Goal: Task Accomplishment & Management: Manage account settings

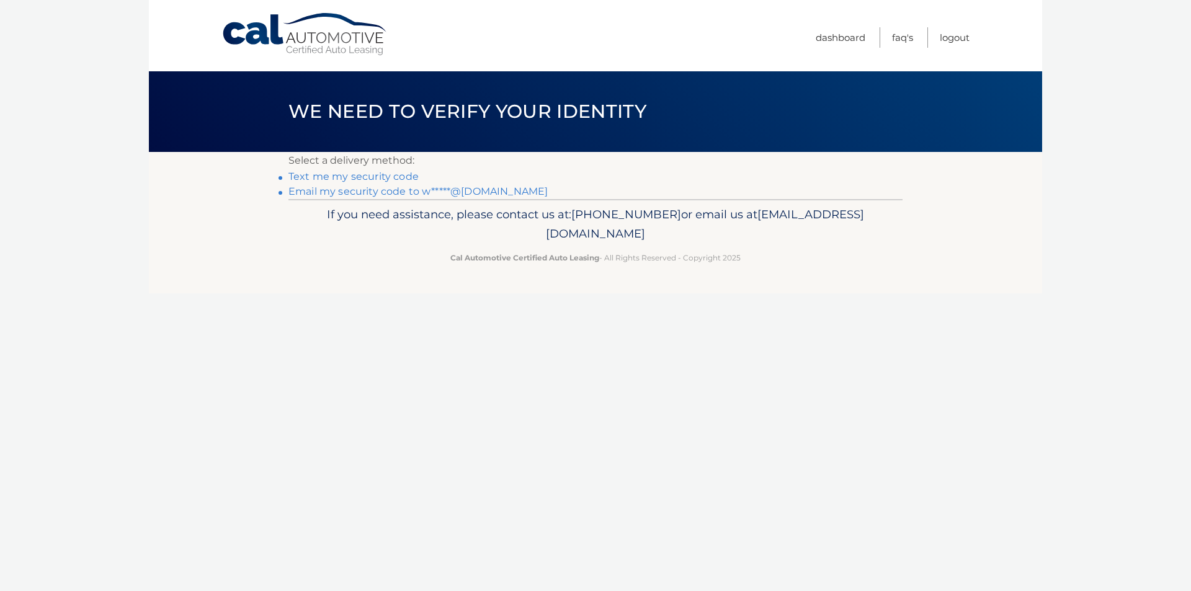
click at [355, 190] on link "Email my security code to w*****@gmail.com" at bounding box center [417, 191] width 259 height 12
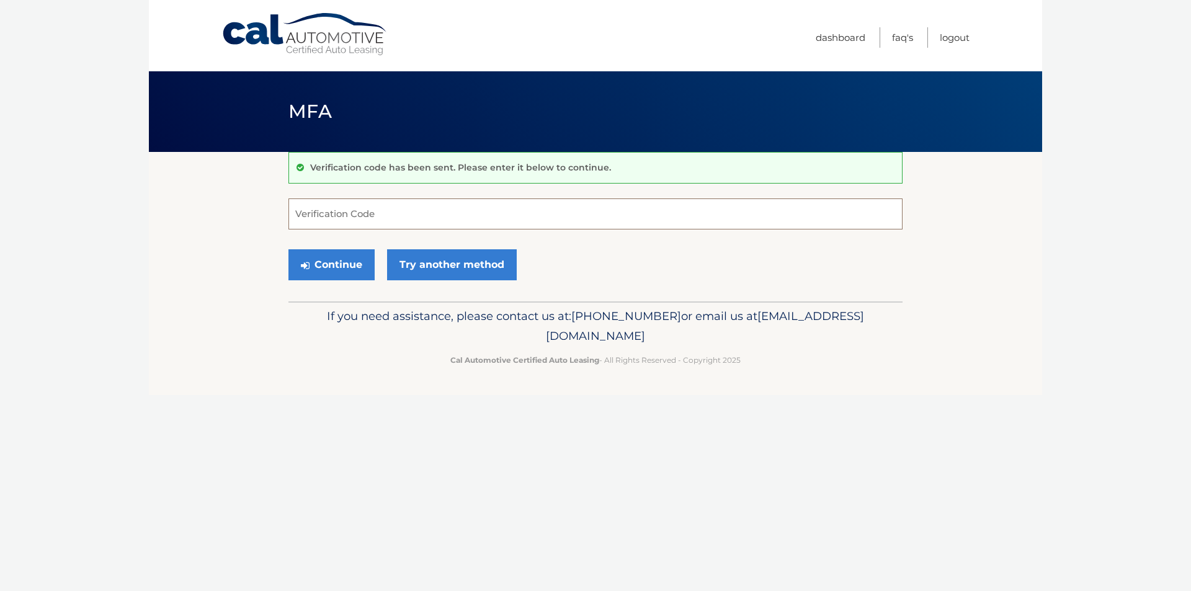
click at [420, 215] on input "Verification Code" at bounding box center [595, 213] width 614 height 31
type input "429750"
drag, startPoint x: 323, startPoint y: 270, endPoint x: 336, endPoint y: 270, distance: 13.0
click at [323, 270] on button "Continue" at bounding box center [331, 264] width 86 height 31
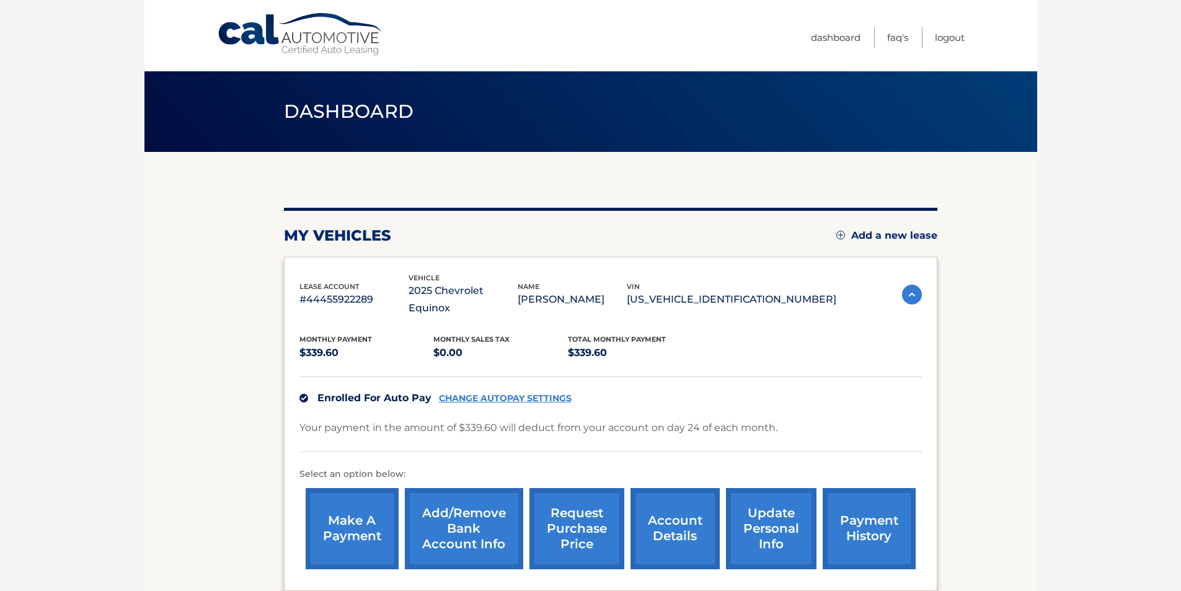
click at [771, 512] on link "update personal info" at bounding box center [771, 528] width 91 height 81
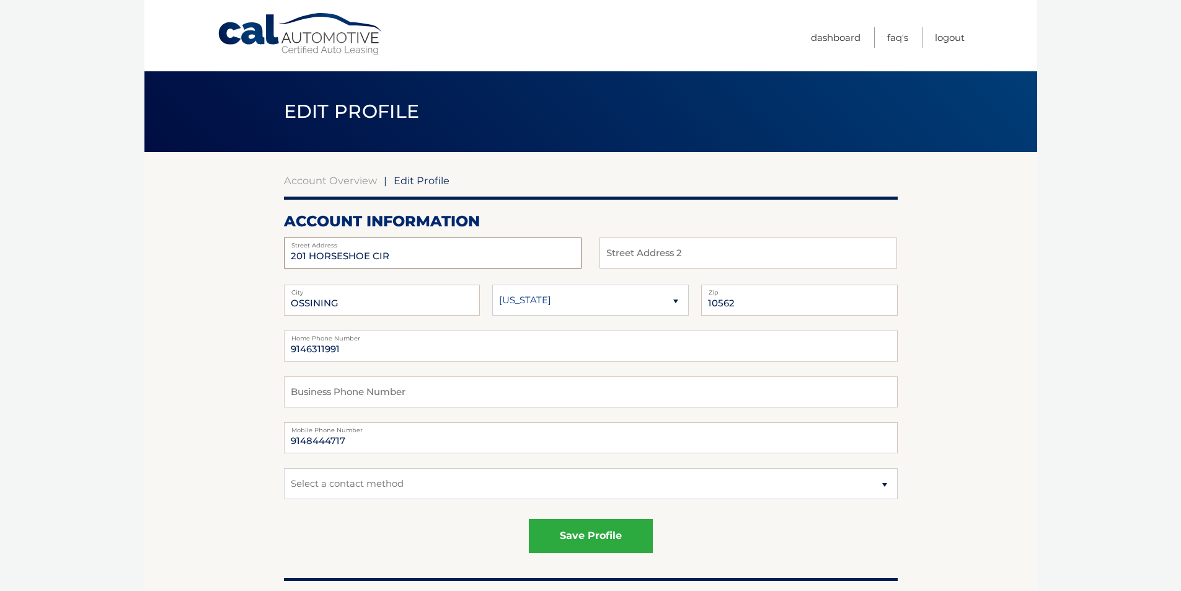
click at [402, 254] on input "201 HORSESHOE CIR" at bounding box center [433, 253] width 298 height 31
click at [404, 184] on span "Edit Profile" at bounding box center [422, 180] width 56 height 12
click at [397, 179] on span "Edit Profile" at bounding box center [422, 180] width 56 height 12
drag, startPoint x: 422, startPoint y: 248, endPoint x: 264, endPoint y: 241, distance: 158.9
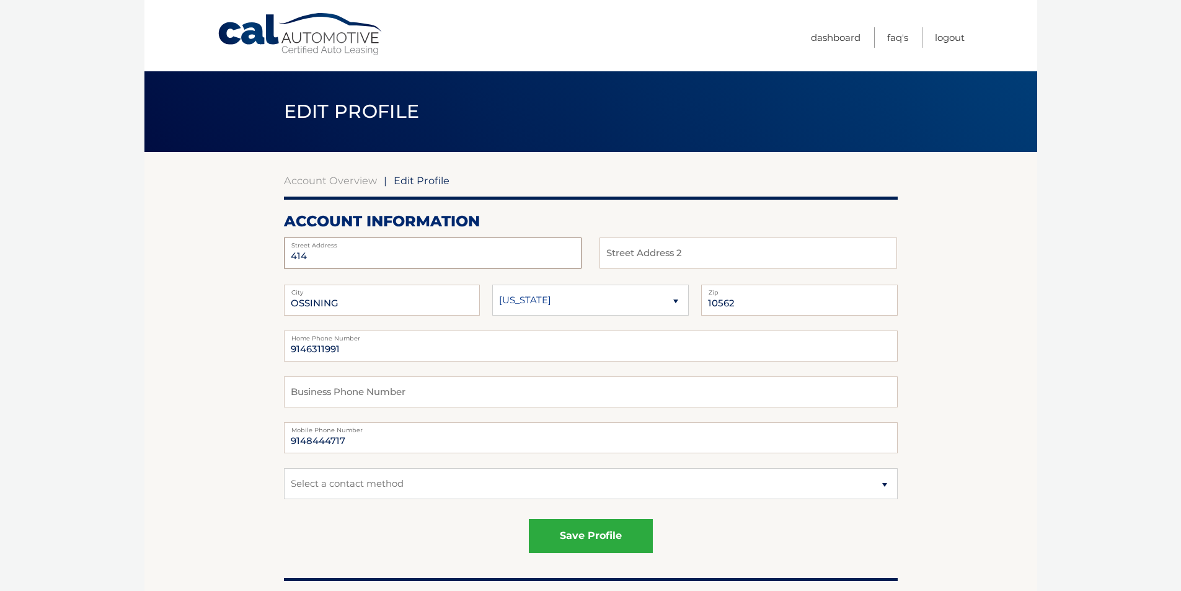
click at [369, 257] on input "414" at bounding box center [433, 253] width 298 height 31
type input "414 Benedict Avenue"
click at [619, 249] on input "text" at bounding box center [749, 253] width 298 height 31
type input "Apt 5B"
type input "Tarrytown"
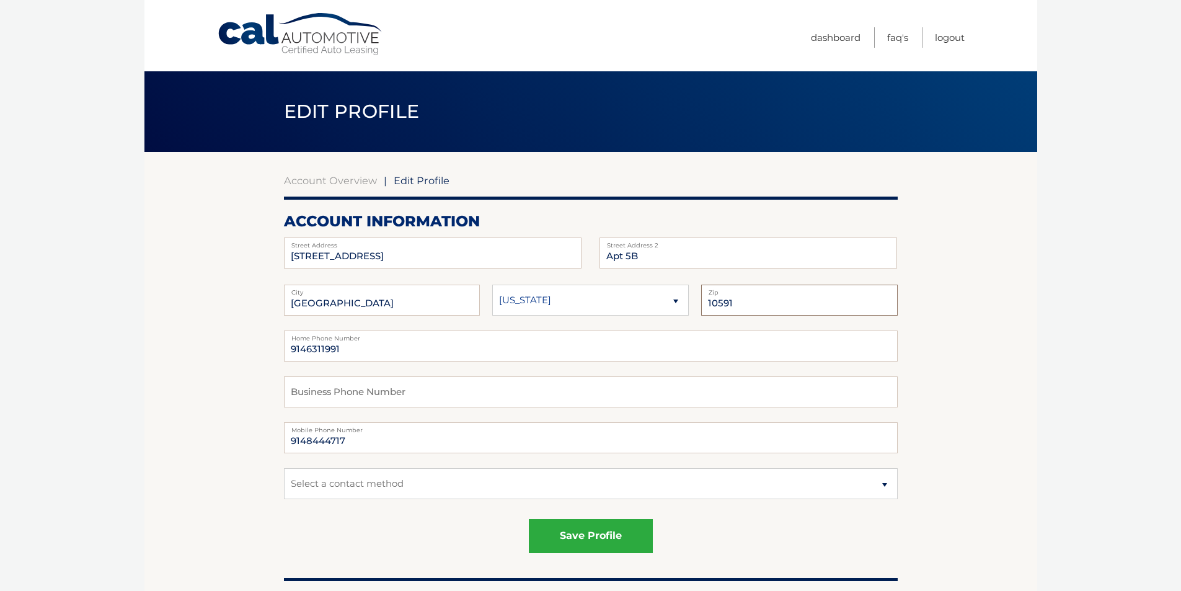
type input "10591"
type input "9149493588"
click at [592, 533] on button "save profile" at bounding box center [591, 536] width 124 height 34
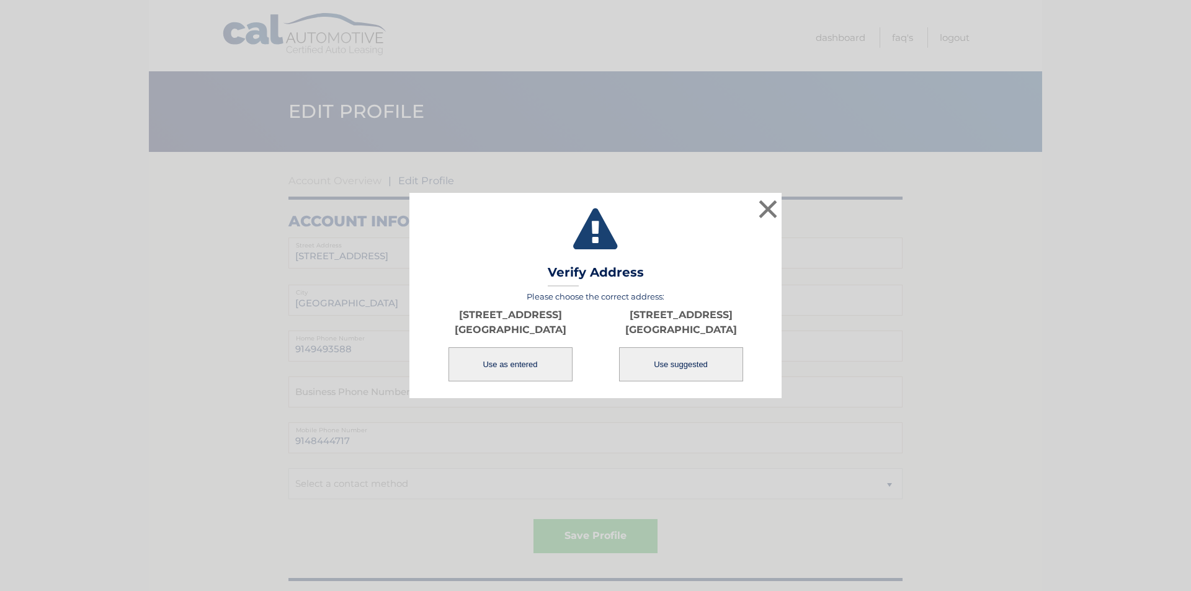
click at [655, 362] on button "Use suggested" at bounding box center [681, 364] width 124 height 34
type input "[STREET_ADDRESS]"
type input "[GEOGRAPHIC_DATA]"
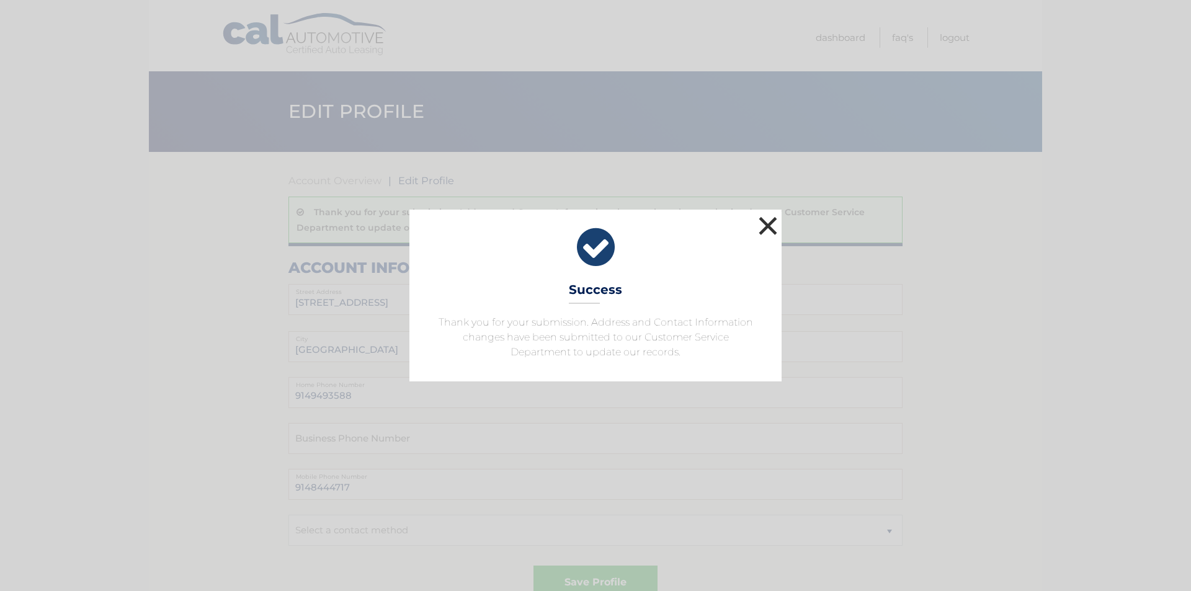
click at [768, 229] on button "×" at bounding box center [767, 225] width 25 height 25
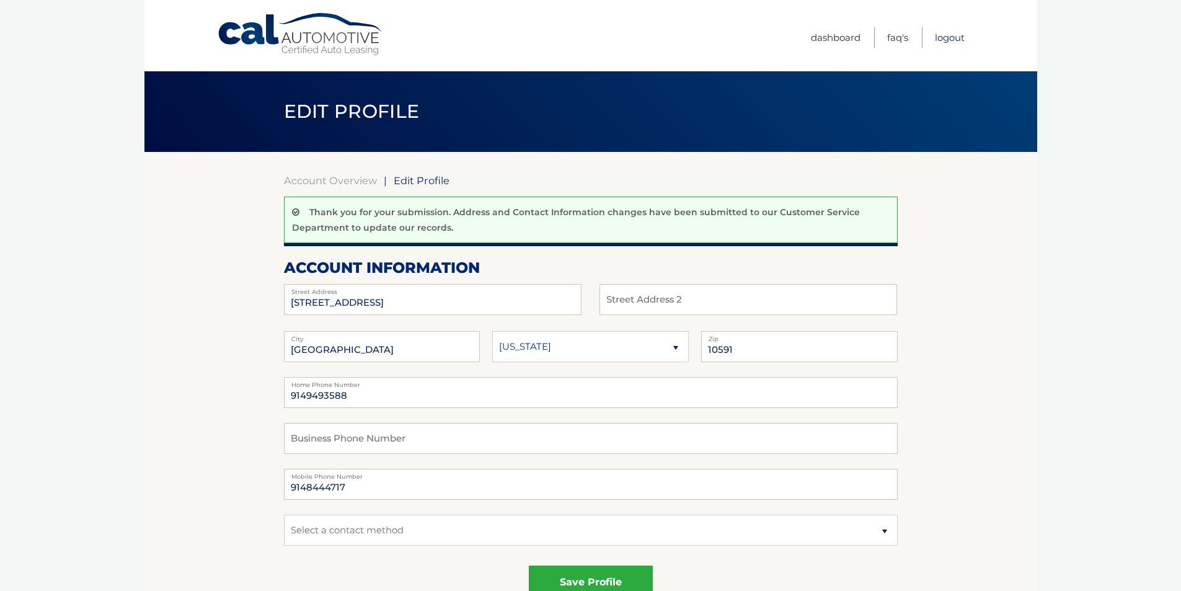
click at [957, 36] on link "Logout" at bounding box center [950, 37] width 30 height 20
